Goal: Navigation & Orientation: Understand site structure

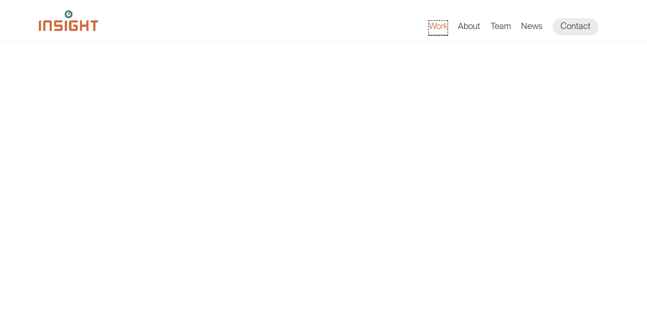
drag, startPoint x: 439, startPoint y: 24, endPoint x: 440, endPoint y: 32, distance: 8.4
click at [440, 24] on link "Work" at bounding box center [438, 28] width 19 height 15
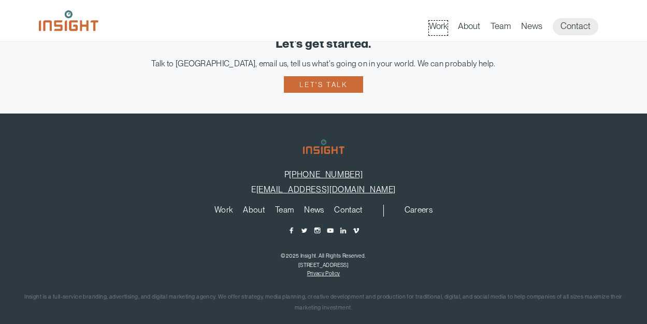
scroll to position [742, 0]
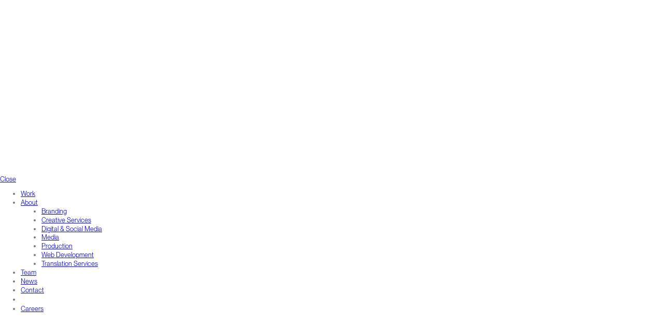
scroll to position [1244, 0]
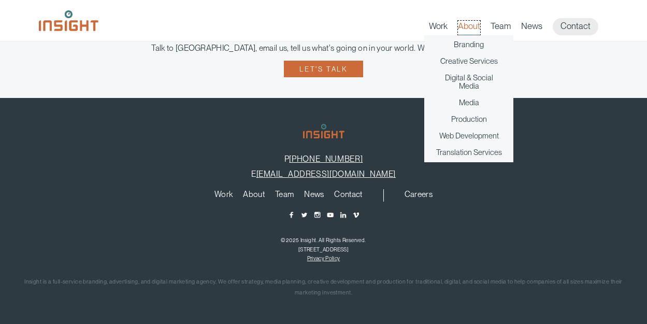
click at [468, 25] on link "About" at bounding box center [469, 28] width 22 height 15
click at [460, 57] on link "Creative Services" at bounding box center [468, 61] width 57 height 8
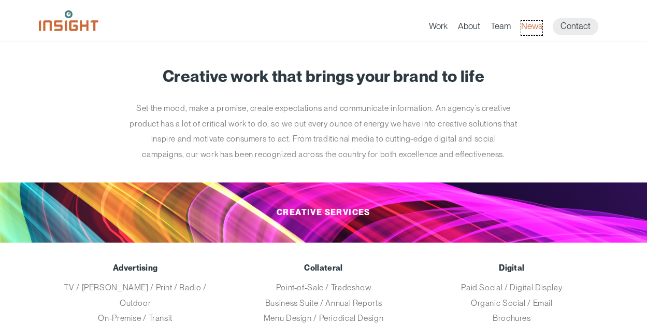
click at [538, 28] on link "News" at bounding box center [531, 28] width 21 height 15
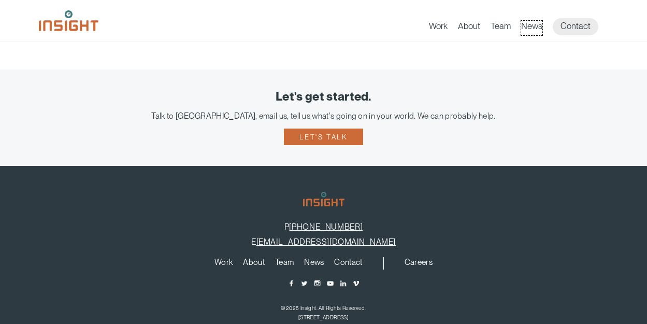
scroll to position [381, 0]
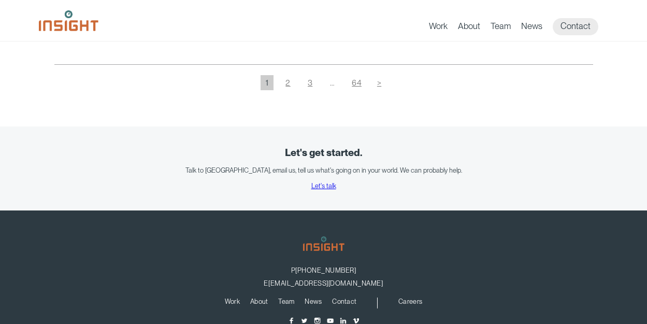
scroll to position [957, 0]
